Goal: Find specific page/section: Find specific page/section

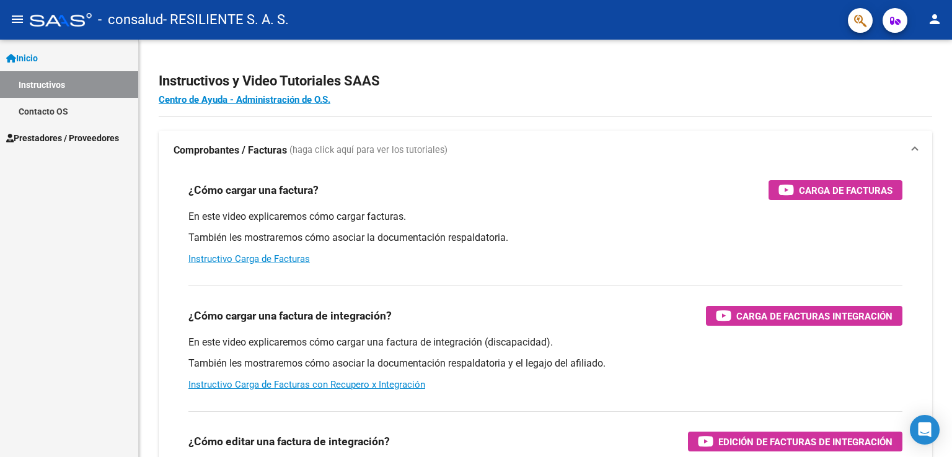
click at [937, 20] on mat-icon "person" at bounding box center [934, 19] width 15 height 15
click at [925, 47] on button "person Mi Perfil" at bounding box center [909, 52] width 76 height 30
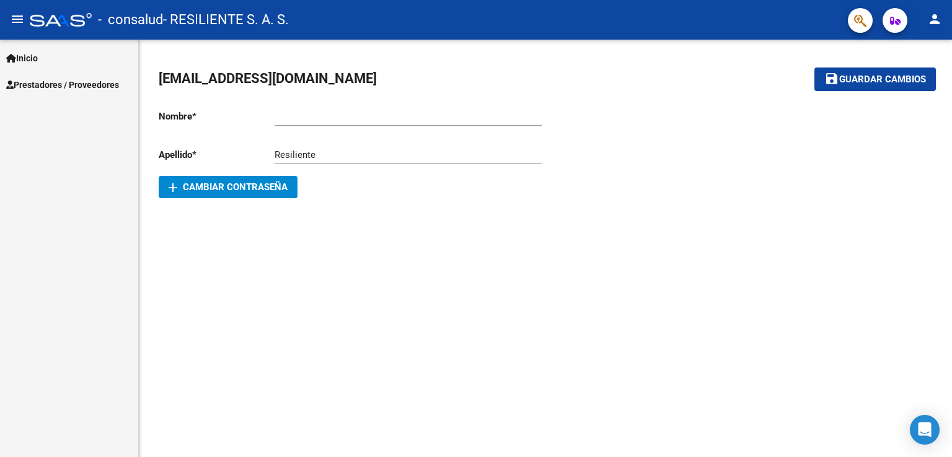
click at [346, 122] on div "Ingresar nombre" at bounding box center [407, 112] width 267 height 27
click at [618, 271] on mat-sidenav-content "[EMAIL_ADDRESS][DOMAIN_NAME] save Guardar cambios Nombre * Ingresar nombre Apel…" at bounding box center [545, 249] width 813 height 418
click at [64, 82] on span "Prestadores / Proveedores" at bounding box center [62, 85] width 113 height 14
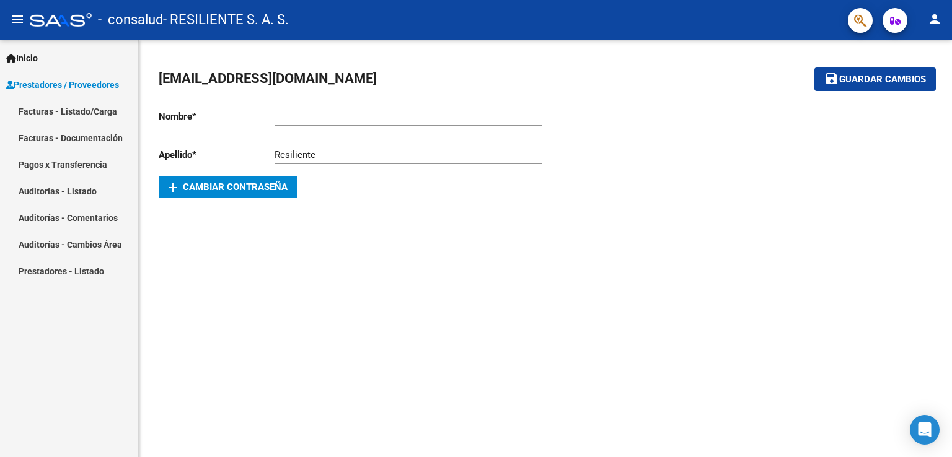
click at [63, 110] on link "Facturas - Listado/Carga" at bounding box center [69, 111] width 138 height 27
